Goal: Information Seeking & Learning: Learn about a topic

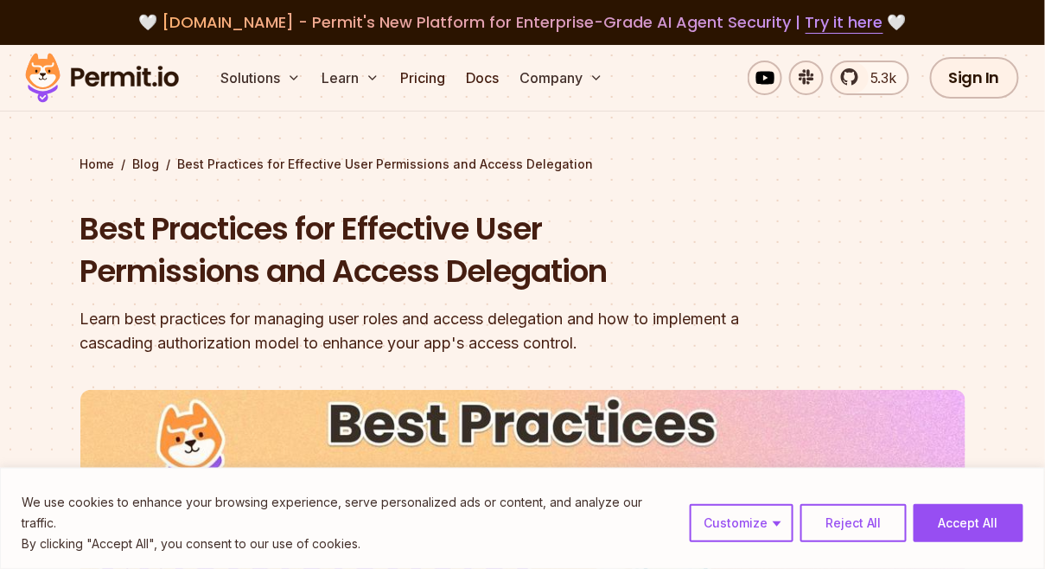
click at [537, 281] on h1 "Best Practices for Effective User Permissions and Access Delegation" at bounding box center [412, 250] width 664 height 86
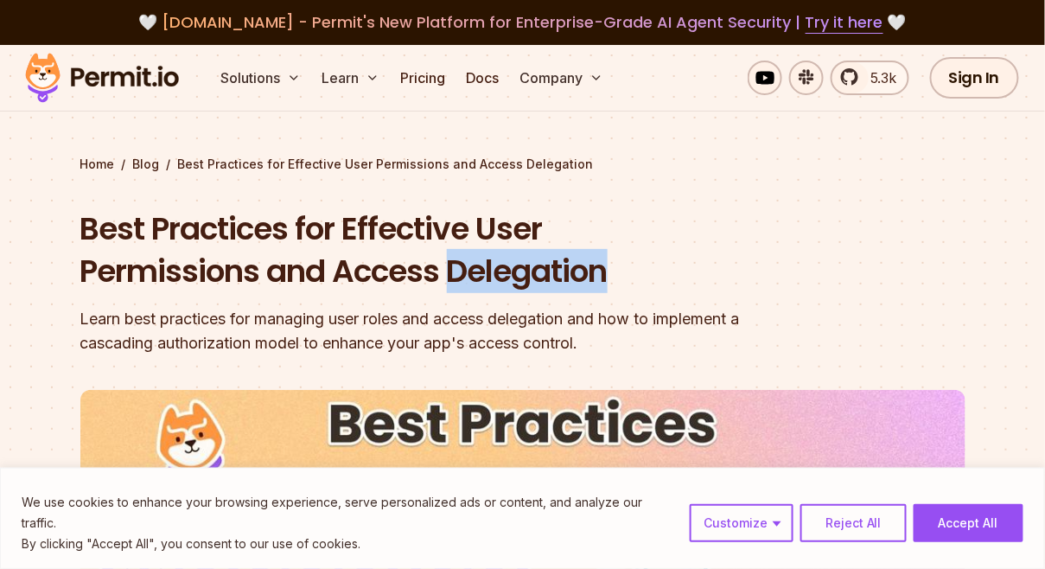
click at [537, 281] on h1 "Best Practices for Effective User Permissions and Access Delegation" at bounding box center [412, 250] width 664 height 86
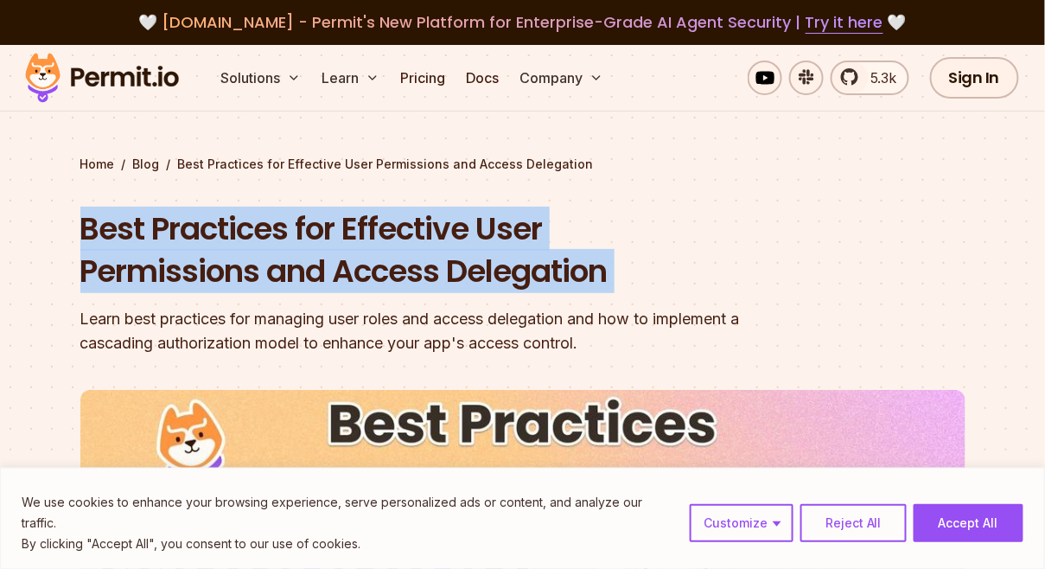
click at [537, 281] on h1 "Best Practices for Effective User Permissions and Access Delegation" at bounding box center [412, 250] width 664 height 86
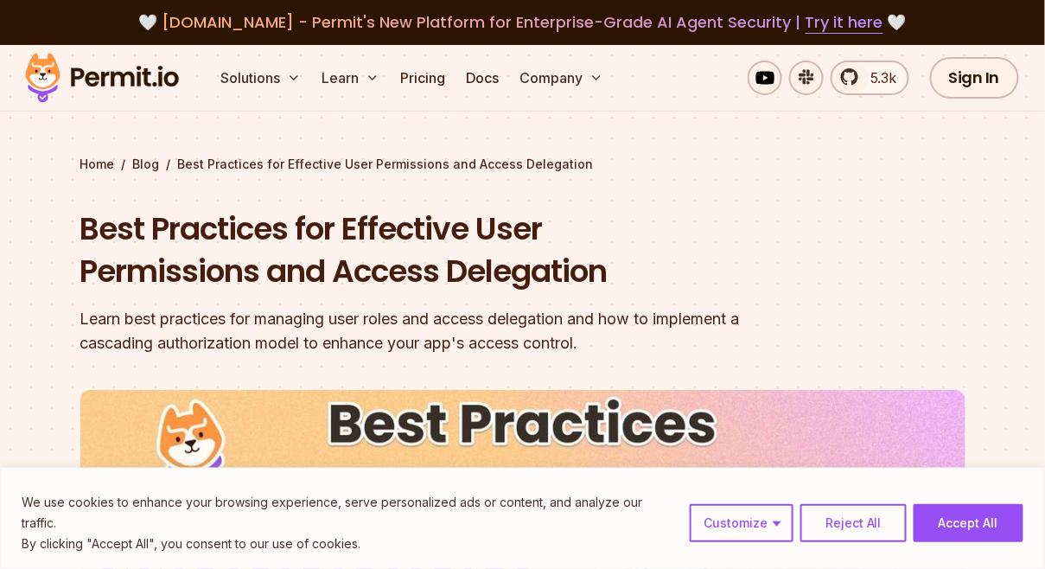
click at [546, 315] on div "Learn best practices for managing user roles and access delegation and how to i…" at bounding box center [412, 331] width 664 height 48
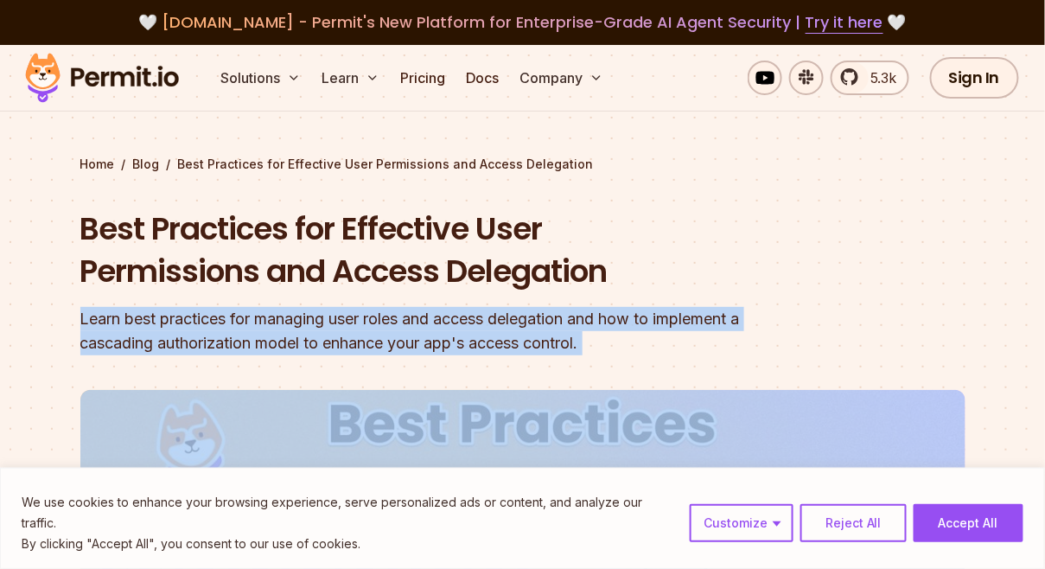
click at [546, 315] on div "Learn best practices for managing user roles and access delegation and how to i…" at bounding box center [412, 331] width 664 height 48
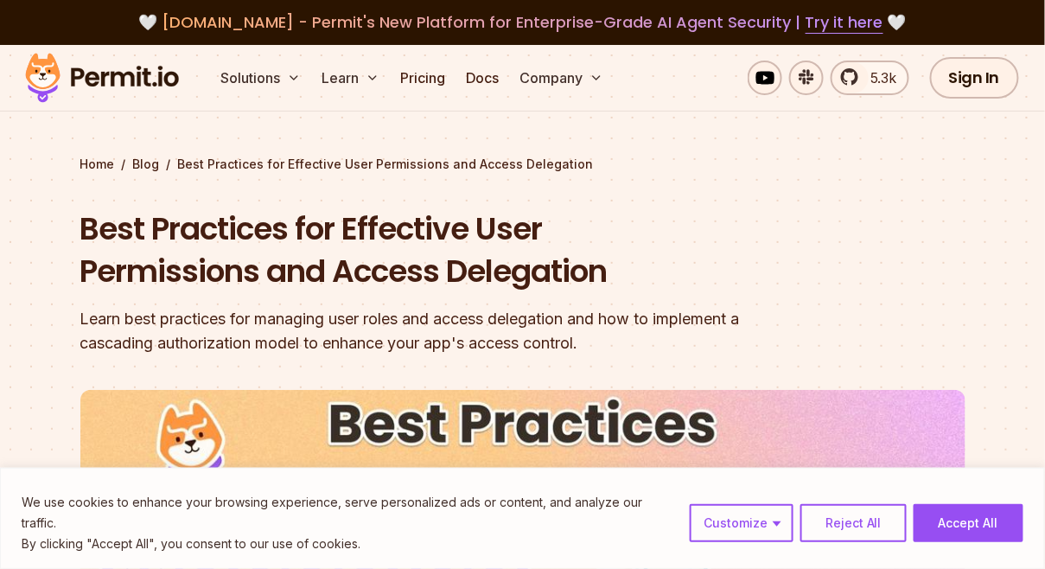
click at [535, 318] on div "Learn best practices for managing user roles and access delegation and how to i…" at bounding box center [412, 331] width 664 height 48
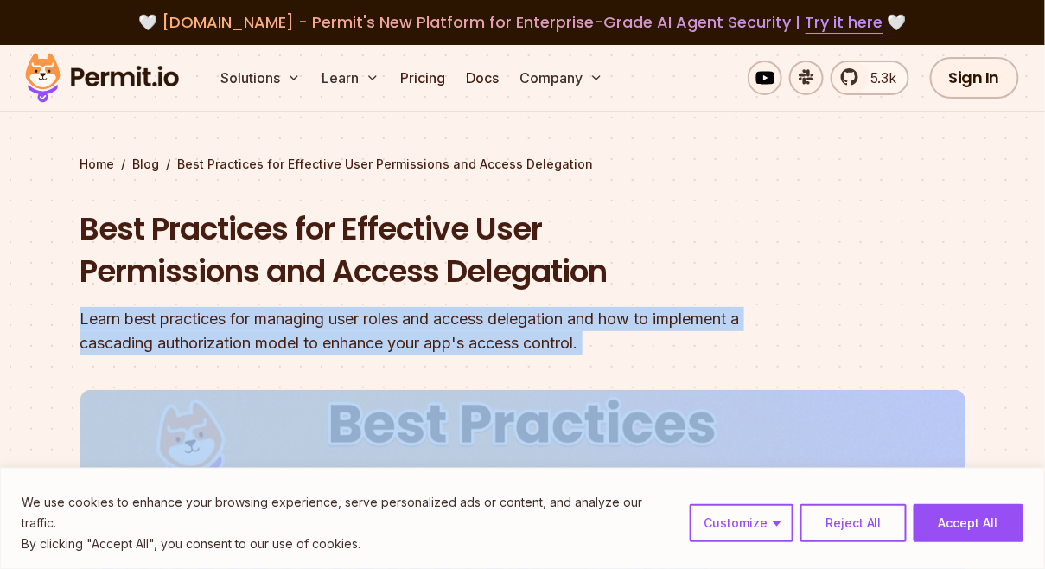
click at [535, 318] on div "Learn best practices for managing user roles and access delegation and how to i…" at bounding box center [412, 331] width 664 height 48
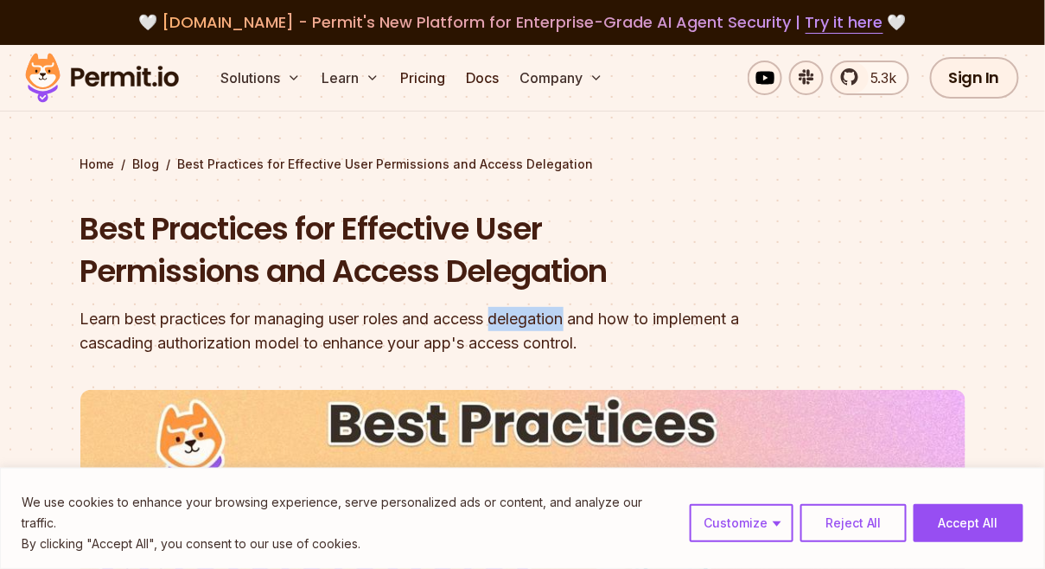
click at [535, 318] on div "Learn best practices for managing user roles and access delegation and how to i…" at bounding box center [412, 331] width 664 height 48
click at [488, 317] on div "Learn best practices for managing user roles and access delegation and how to i…" at bounding box center [412, 331] width 664 height 48
click at [432, 319] on div "Learn best practices for managing user roles and access delegation and how to i…" at bounding box center [412, 331] width 664 height 48
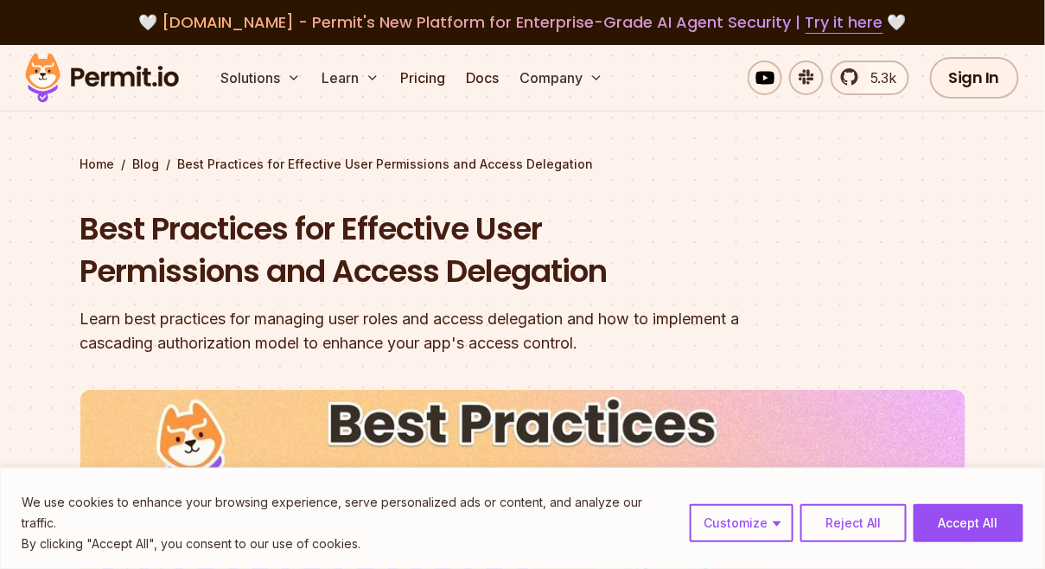
click at [395, 320] on div "Learn best practices for managing user roles and access delegation and how to i…" at bounding box center [412, 331] width 664 height 48
click at [353, 321] on div "Learn best practices for managing user roles and access delegation and how to i…" at bounding box center [412, 331] width 664 height 48
click at [308, 319] on div "Learn best practices for managing user roles and access delegation and how to i…" at bounding box center [412, 331] width 664 height 48
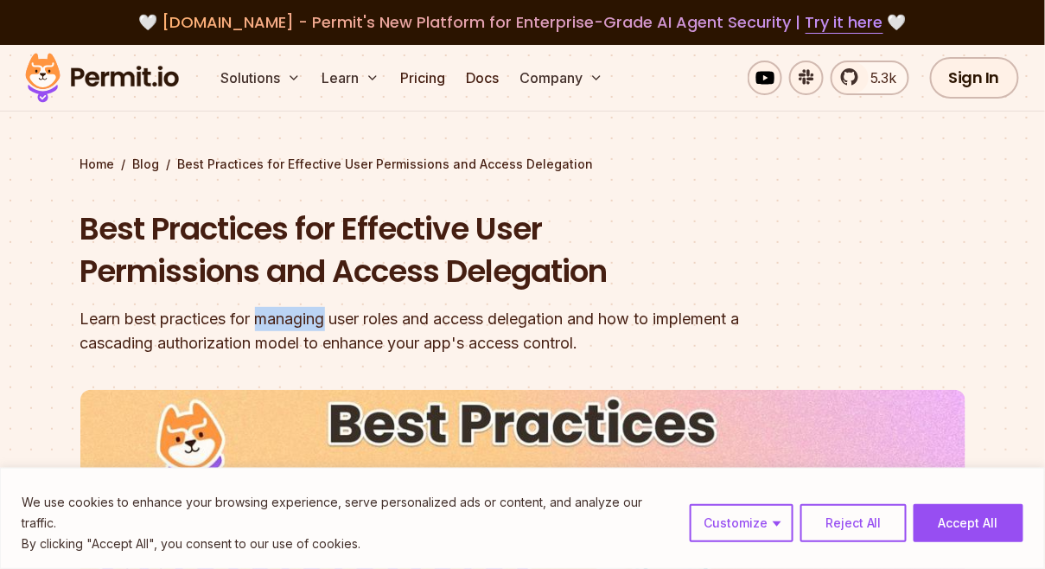
click at [308, 319] on div "Learn best practices for managing user roles and access delegation and how to i…" at bounding box center [412, 331] width 664 height 48
click at [251, 318] on div "Learn best practices for managing user roles and access delegation and how to i…" at bounding box center [412, 331] width 664 height 48
click at [212, 324] on div "Learn best practices for managing user roles and access delegation and how to i…" at bounding box center [412, 331] width 664 height 48
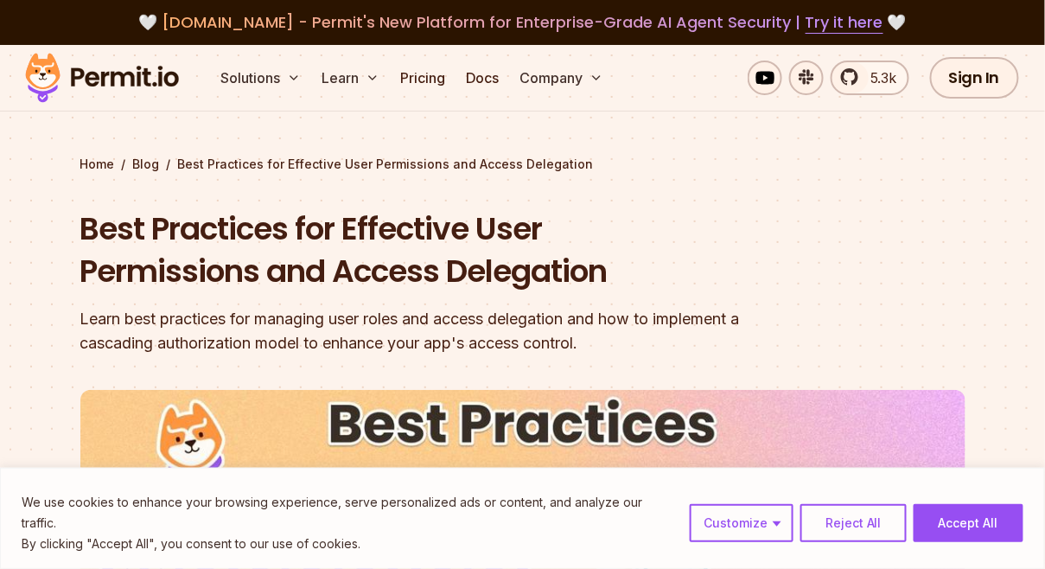
click at [213, 347] on div "Learn best practices for managing user roles and access delegation and how to i…" at bounding box center [412, 331] width 664 height 48
click at [300, 349] on div "Learn best practices for managing user roles and access delegation and how to i…" at bounding box center [412, 331] width 664 height 48
